Goal: Task Accomplishment & Management: Manage account settings

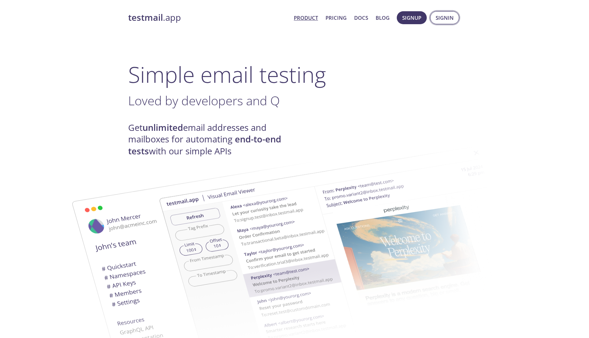
click at [445, 19] on span "Signin" at bounding box center [445, 17] width 18 height 9
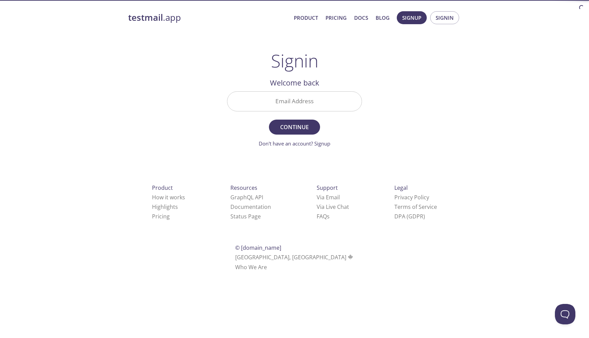
click at [299, 105] on input "Email Address" at bounding box center [294, 101] width 134 height 19
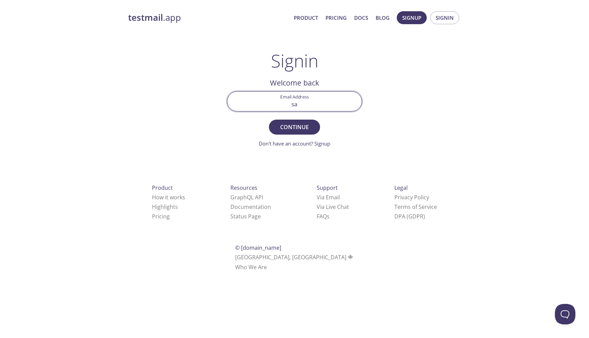
type input "[EMAIL_ADDRESS][DOMAIN_NAME]"
click at [294, 124] on span "Continue" at bounding box center [294, 127] width 36 height 10
click at [283, 103] on input "Signin Security Code" at bounding box center [294, 101] width 134 height 19
paste input "JBRKEN3"
type input "JBRKEN3"
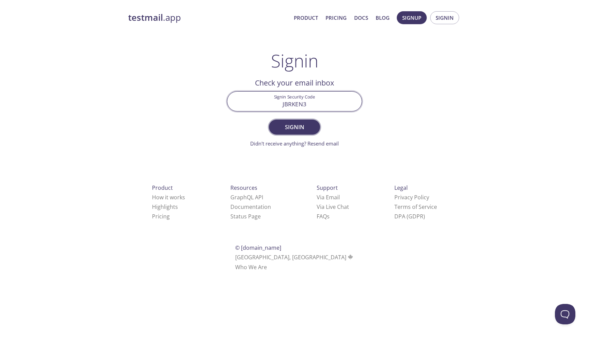
click at [290, 121] on button "Signin" at bounding box center [294, 127] width 51 height 15
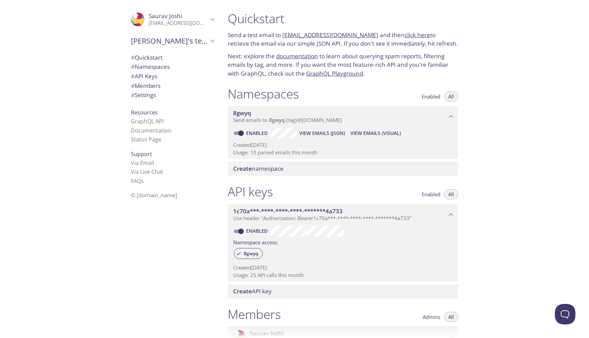
click at [319, 134] on span "View Emails (JSON)" at bounding box center [322, 133] width 46 height 8
